Goal: Task Accomplishment & Management: Manage account settings

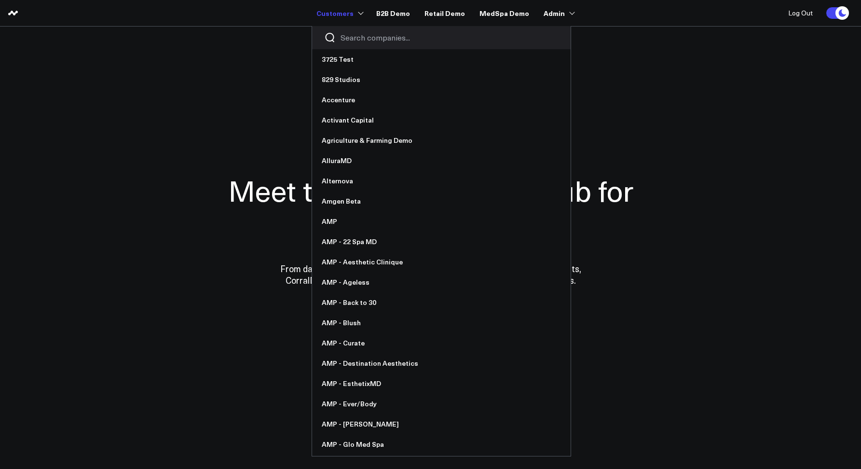
click at [353, 34] on input "Search companies input" at bounding box center [450, 37] width 218 height 11
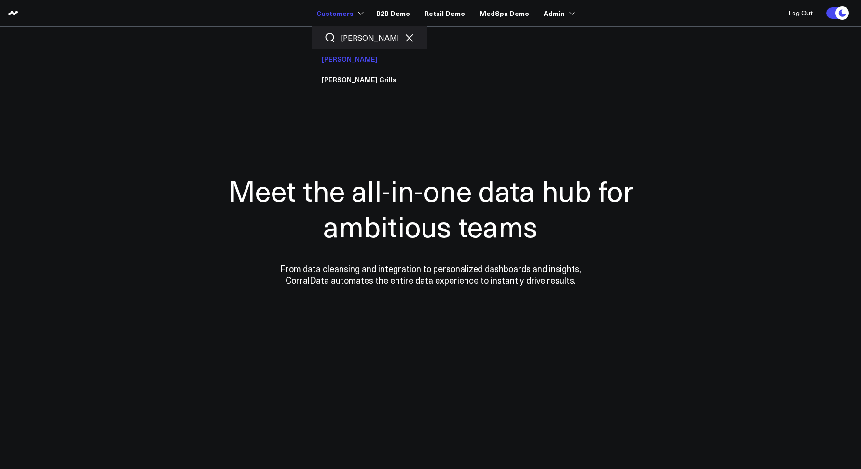
type input "weber"
click at [333, 60] on link "[PERSON_NAME]" at bounding box center [369, 59] width 115 height 20
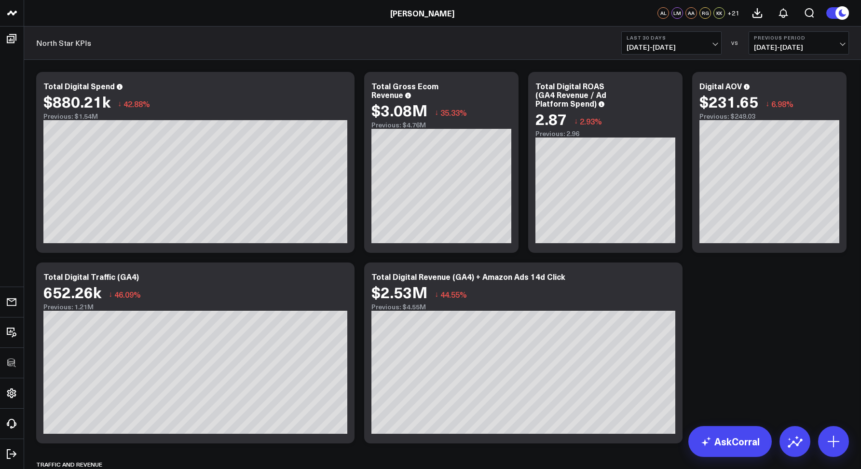
click at [206, 48] on div "North Star KPIs Last 30 Days 07/14/25 - 08/12/25 VS Previous Period 06/14/25 - …" at bounding box center [442, 43] width 837 height 33
click at [509, 85] on icon at bounding box center [506, 88] width 12 height 12
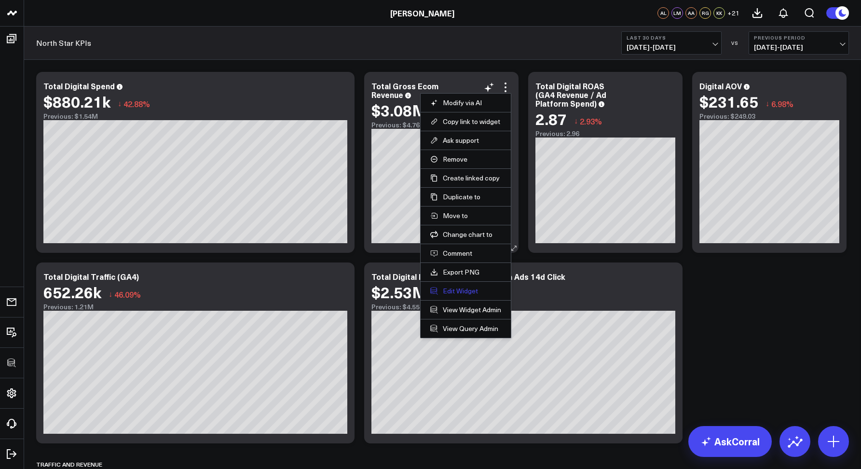
click at [464, 290] on button "Edit Widget" at bounding box center [465, 291] width 71 height 9
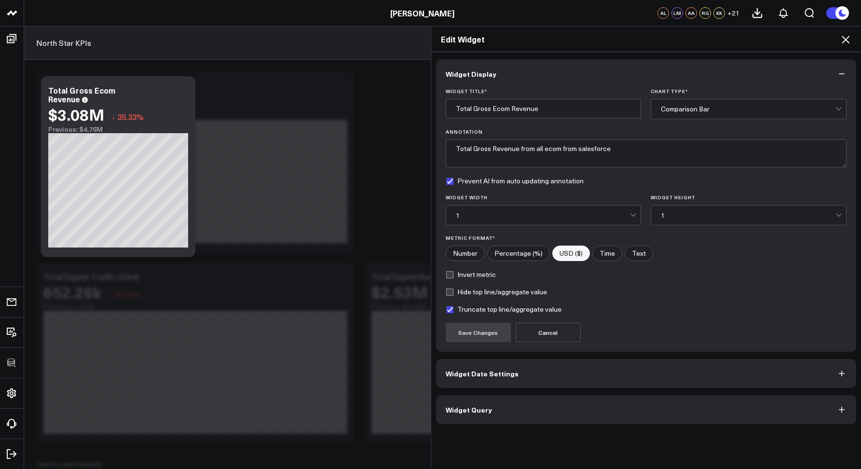
click at [490, 415] on button "Widget Query" at bounding box center [646, 409] width 421 height 29
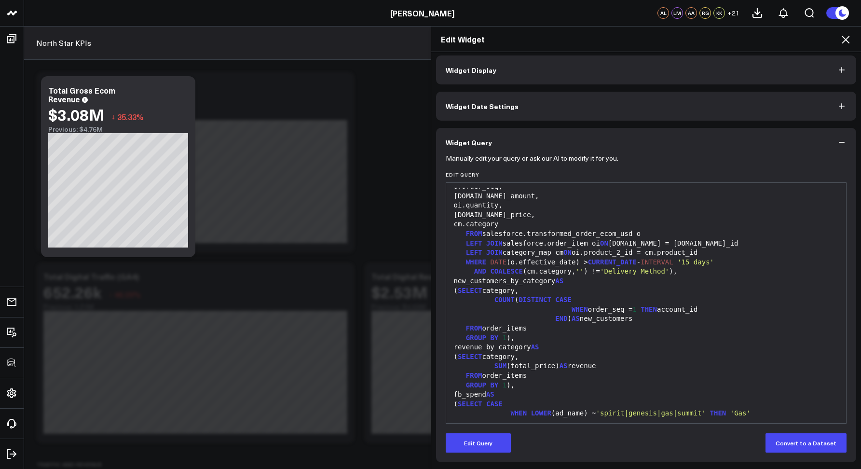
scroll to position [350, 0]
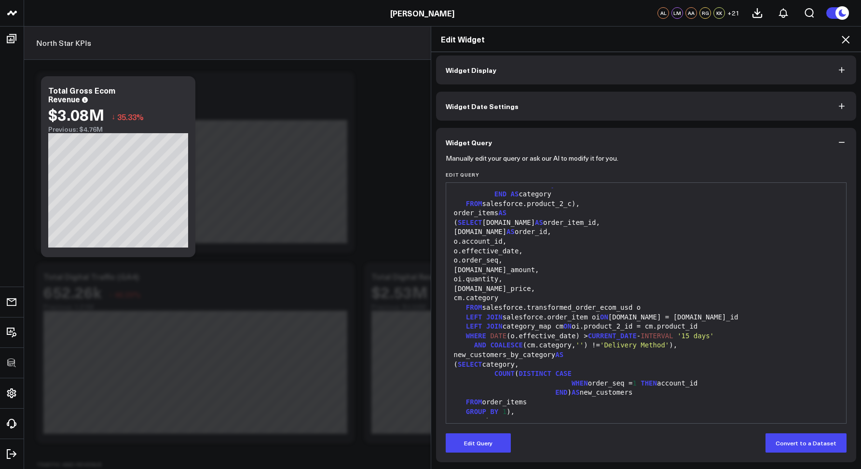
click at [845, 40] on icon at bounding box center [846, 40] width 8 height 8
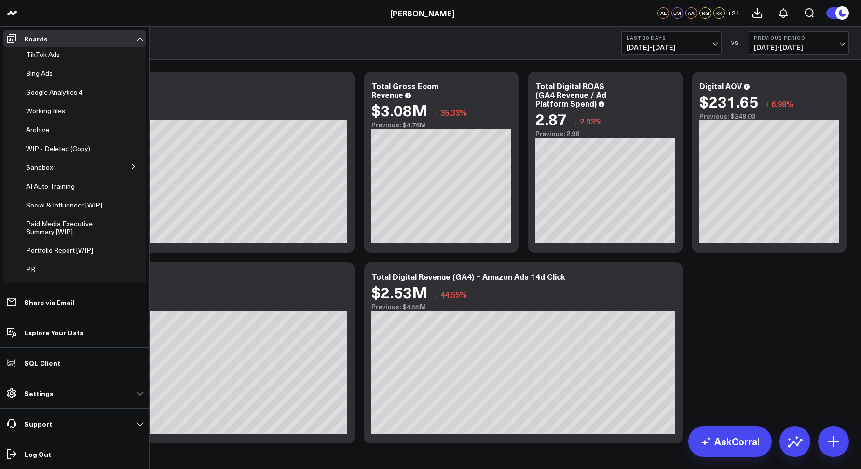
scroll to position [225, 0]
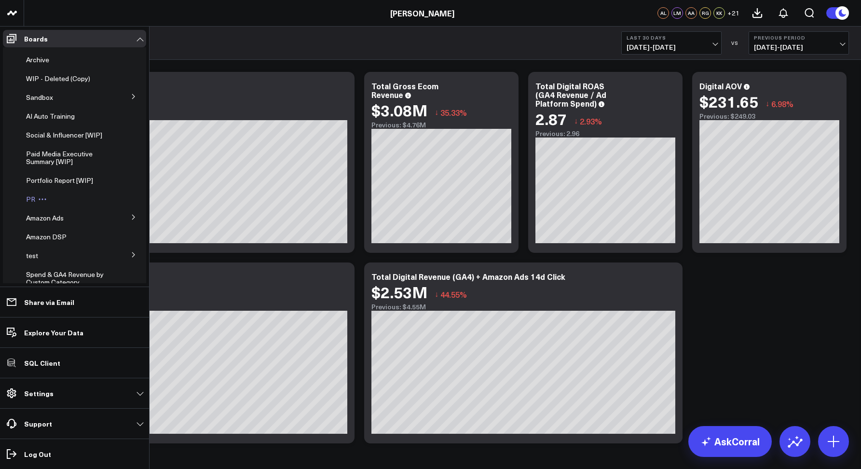
click at [29, 208] on div "PR" at bounding box center [69, 199] width 95 height 17
click at [29, 204] on span "PR" at bounding box center [30, 198] width 9 height 9
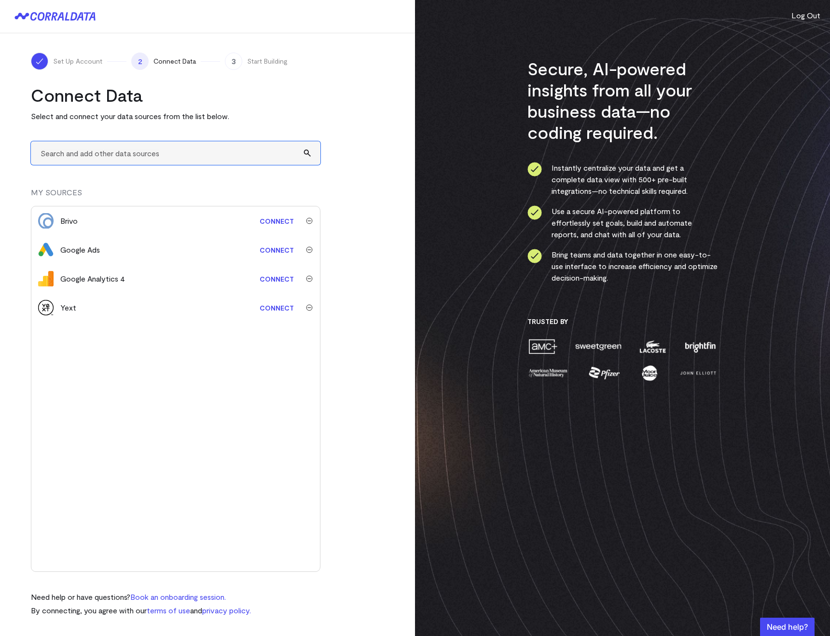
click at [128, 154] on input "text" at bounding box center [175, 153] width 289 height 24
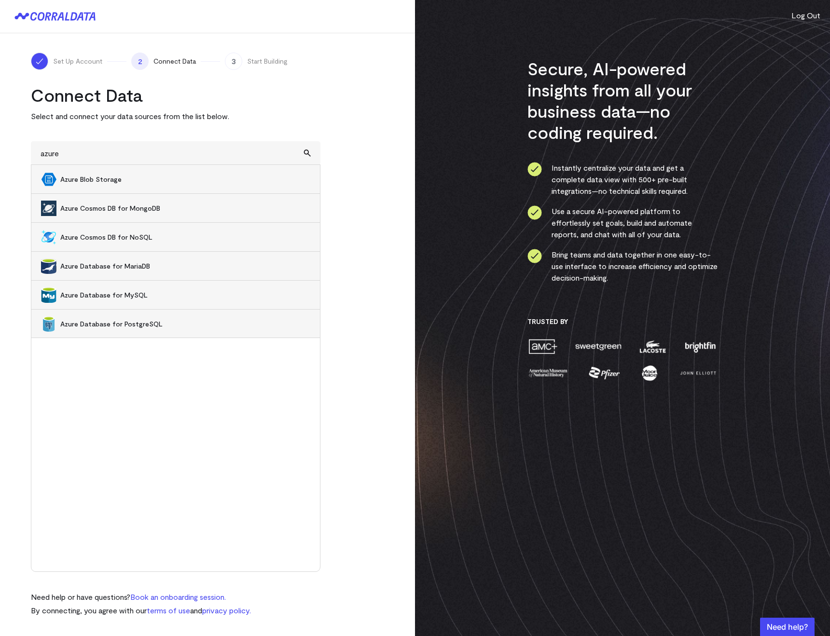
click at [81, 180] on span "Azure Blob Storage" at bounding box center [185, 180] width 250 height 10
type input "Azure Blob Storage"
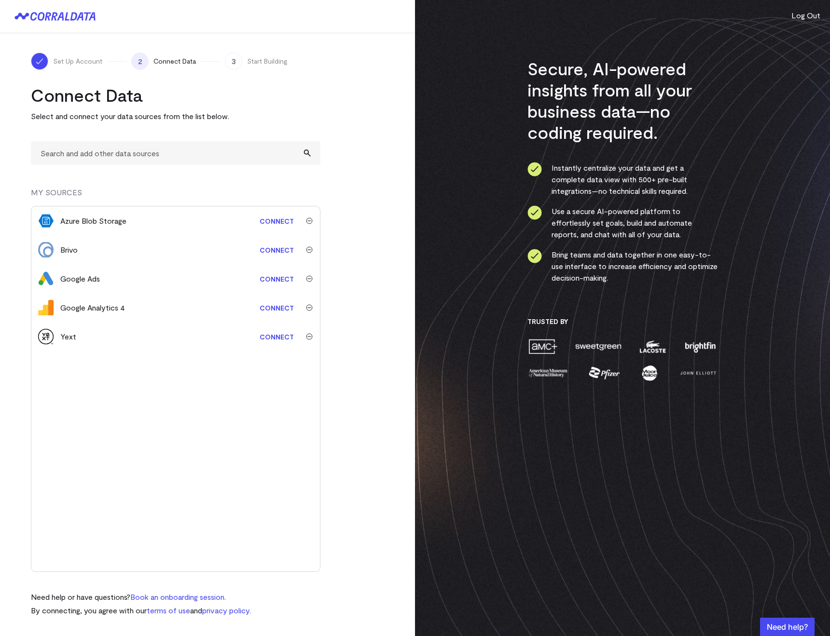
click at [271, 220] on link "Connect" at bounding box center [277, 221] width 44 height 18
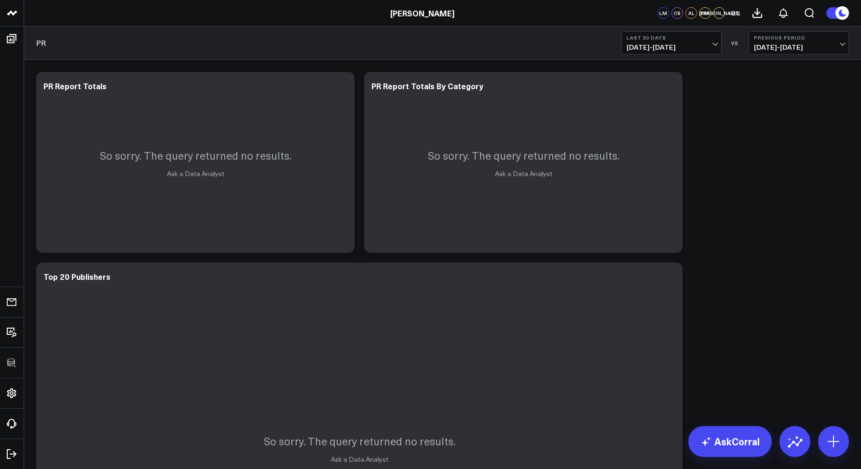
click at [648, 51] on span "[DATE] - [DATE]" at bounding box center [672, 47] width 90 height 8
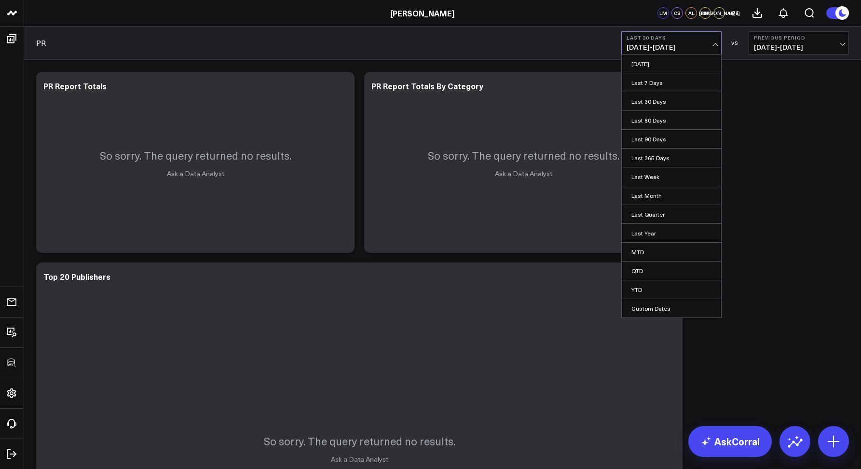
drag, startPoint x: 648, startPoint y: 304, endPoint x: 656, endPoint y: 293, distance: 13.5
click at [648, 304] on link "Custom Dates" at bounding box center [671, 308] width 99 height 18
select select "7"
select select "2025"
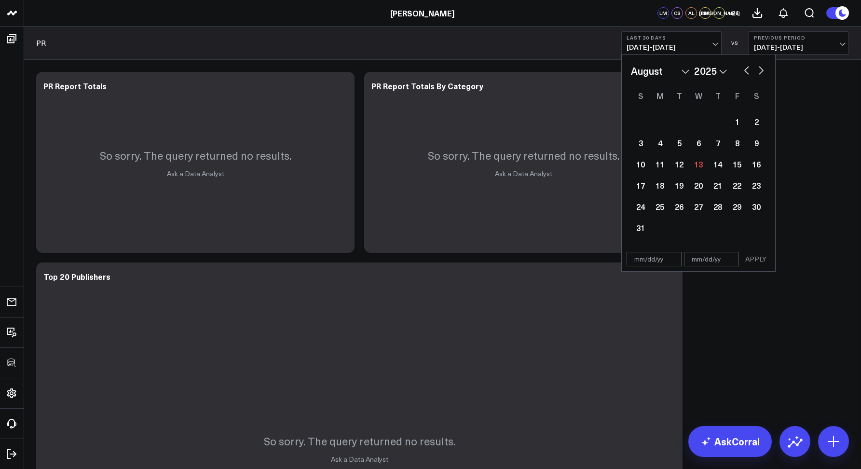
click at [744, 74] on button "button" at bounding box center [747, 70] width 10 height 12
select select "6"
select select "2025"
click at [744, 73] on button "button" at bounding box center [747, 70] width 10 height 12
select select "5"
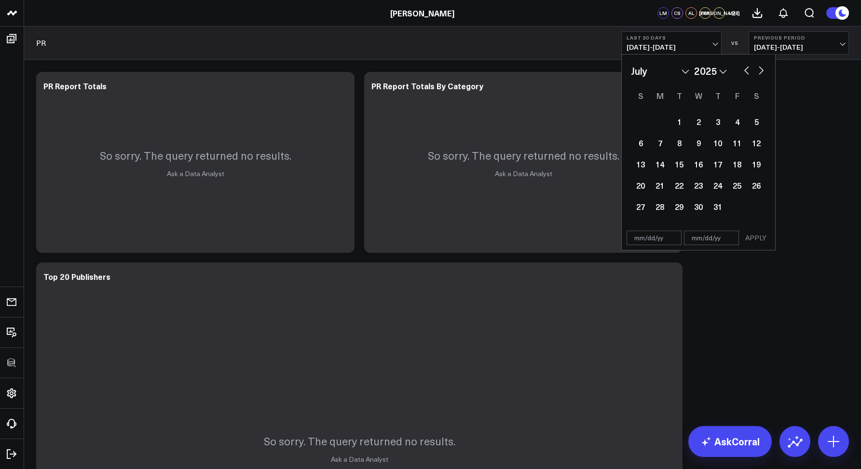
select select "2025"
click at [744, 73] on button "button" at bounding box center [747, 70] width 10 height 12
select select "4"
select select "2025"
click at [722, 122] on div "1" at bounding box center [717, 121] width 19 height 19
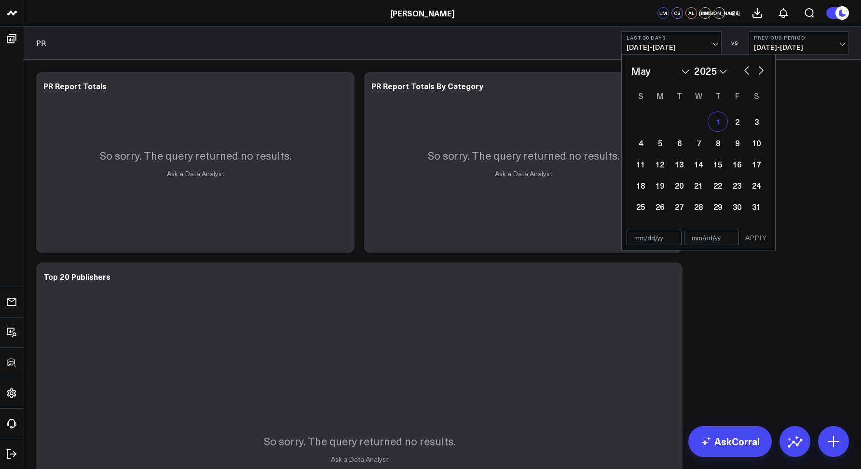
type input "[DATE]"
select select "4"
select select "2025"
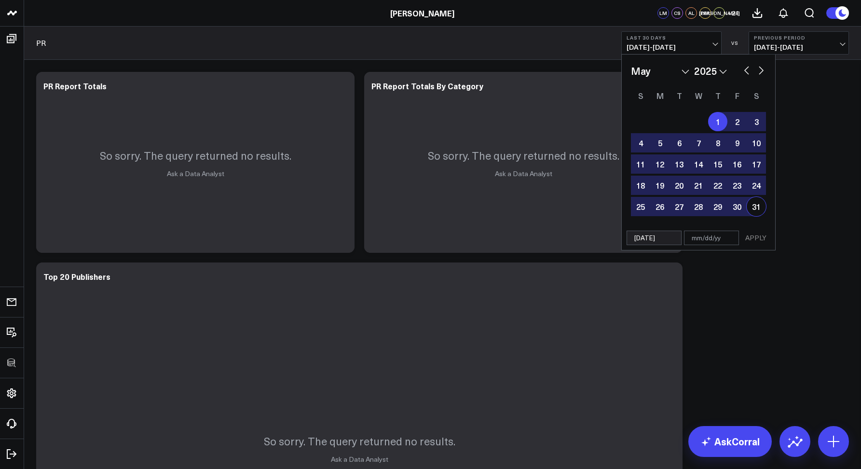
click at [748, 205] on div "31" at bounding box center [756, 206] width 19 height 19
type input "[DATE]"
select select "4"
select select "2025"
click at [759, 233] on button "APPLY" at bounding box center [755, 238] width 29 height 14
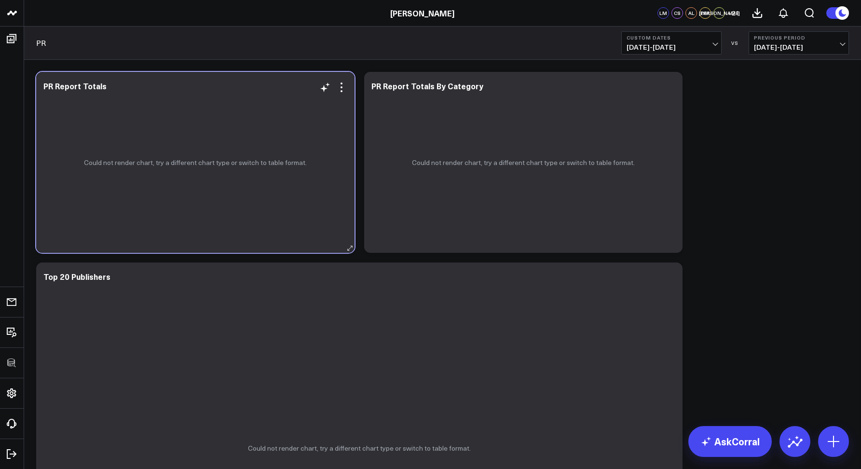
click at [336, 80] on div "Could not render chart, try a different chart type or switch to table format." at bounding box center [195, 162] width 318 height 181
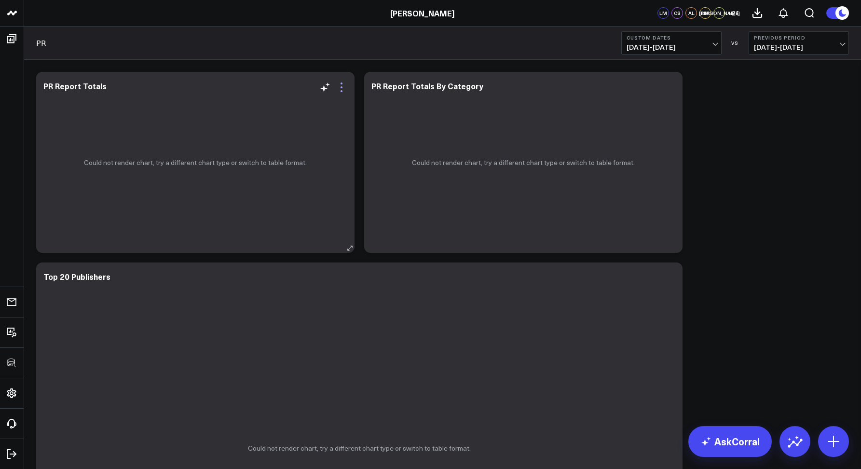
click at [339, 82] on icon at bounding box center [342, 88] width 12 height 12
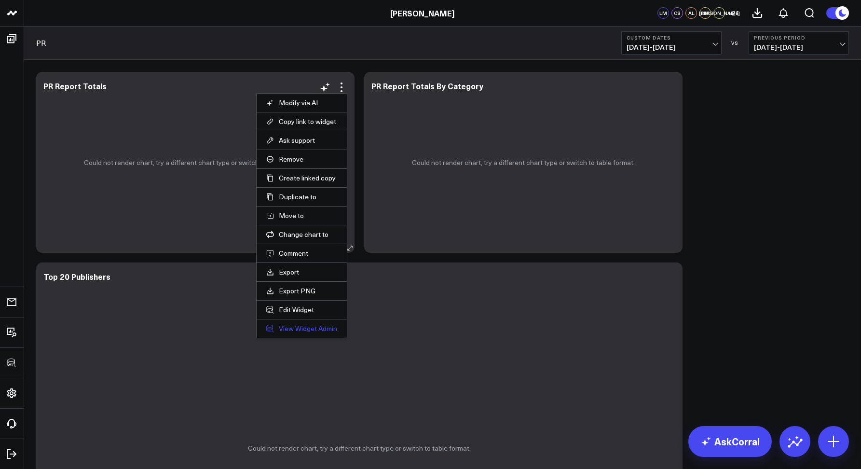
click at [300, 327] on link "View Widget Admin" at bounding box center [301, 328] width 71 height 9
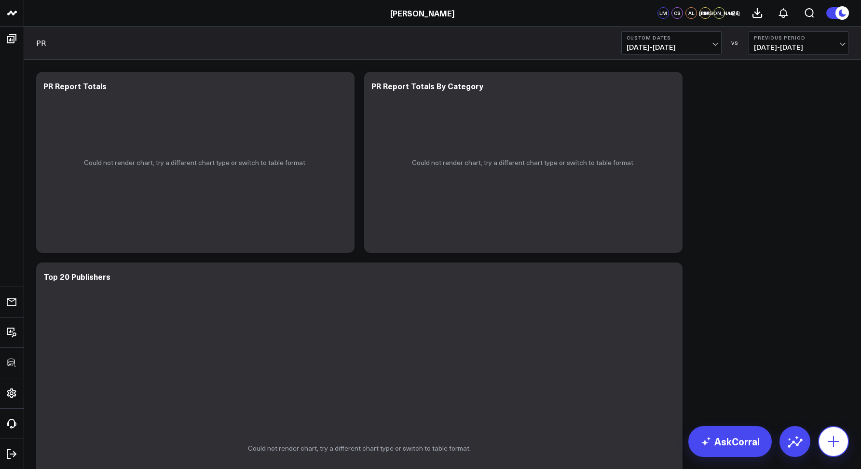
click at [833, 448] on icon at bounding box center [833, 441] width 15 height 15
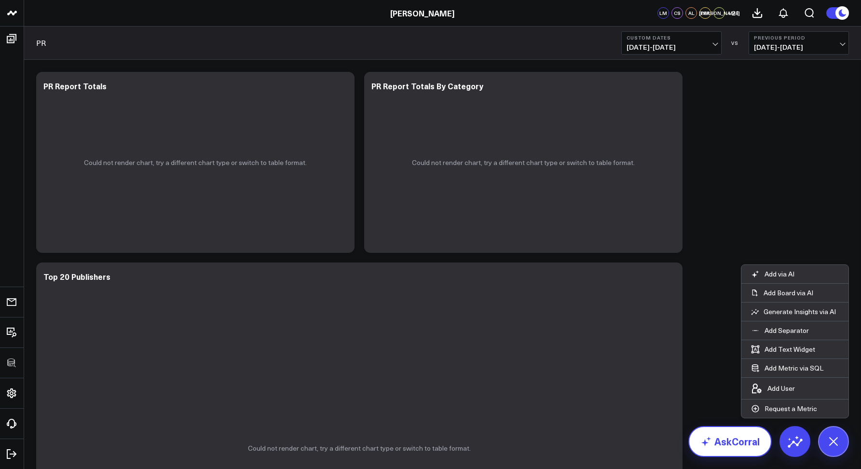
click at [733, 446] on link "AskCorral" at bounding box center [729, 441] width 83 height 31
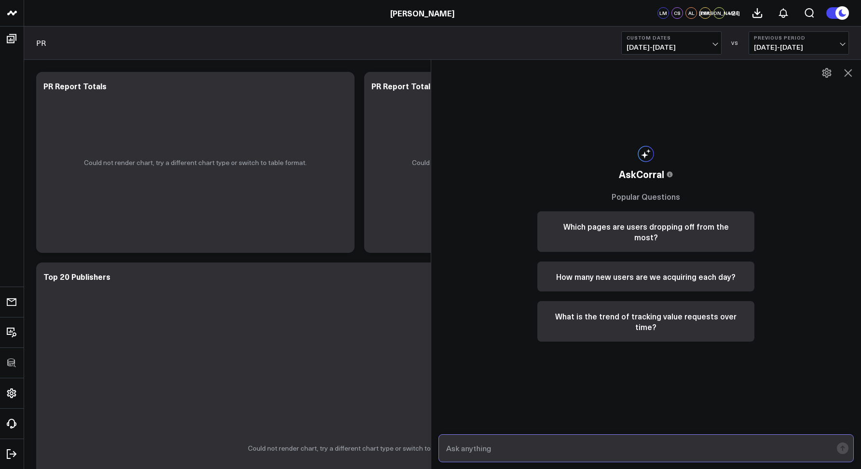
click at [553, 439] on input "text" at bounding box center [638, 447] width 389 height 17
